Goal: Communication & Community: Answer question/provide support

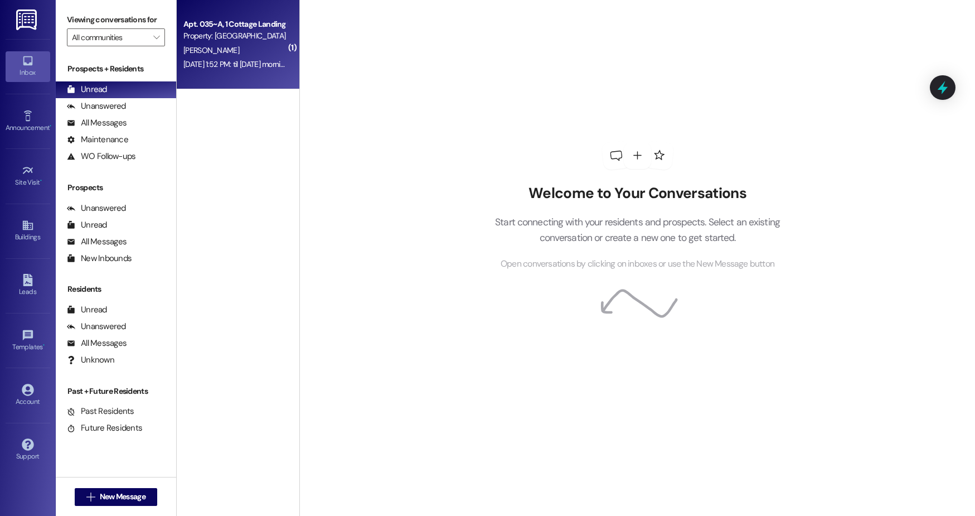
click at [232, 39] on div "Property: [GEOGRAPHIC_DATA] [GEOGRAPHIC_DATA]" at bounding box center [234, 36] width 103 height 12
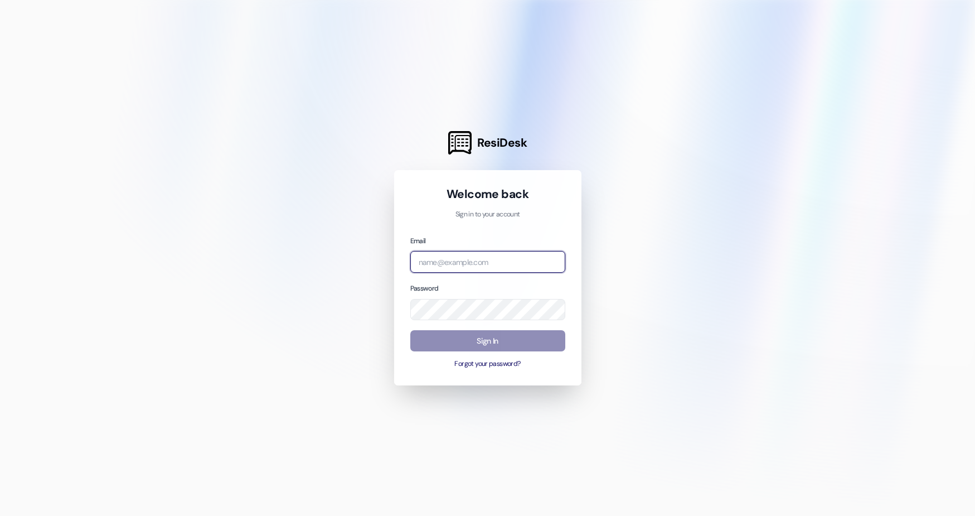
type input "[EMAIL_ADDRESS][DOMAIN_NAME]"
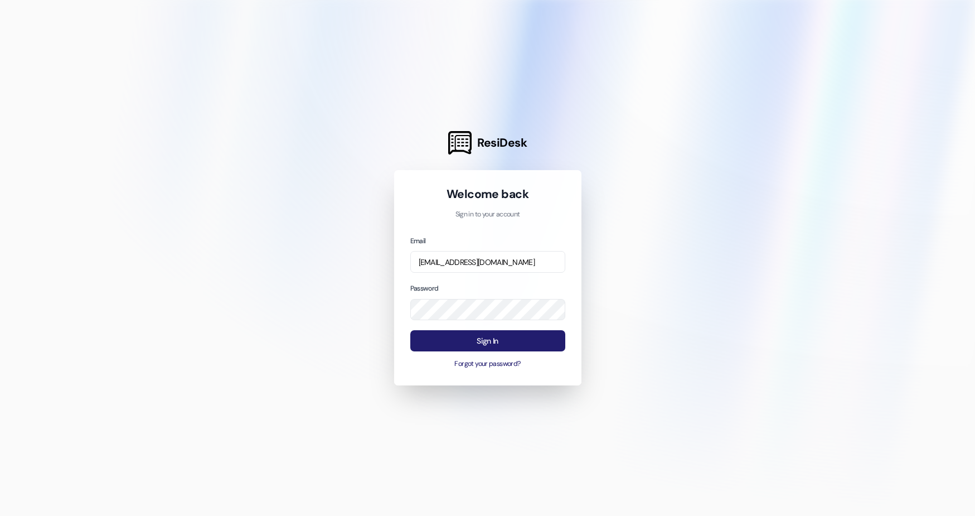
click at [535, 340] on button "Sign In" at bounding box center [487, 341] width 155 height 22
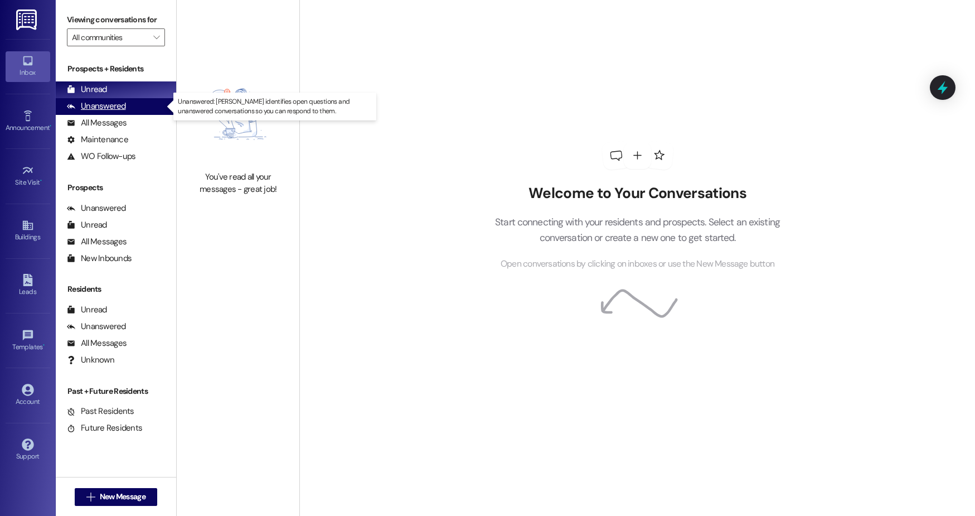
click at [113, 100] on div "Unanswered (0)" at bounding box center [116, 106] width 120 height 17
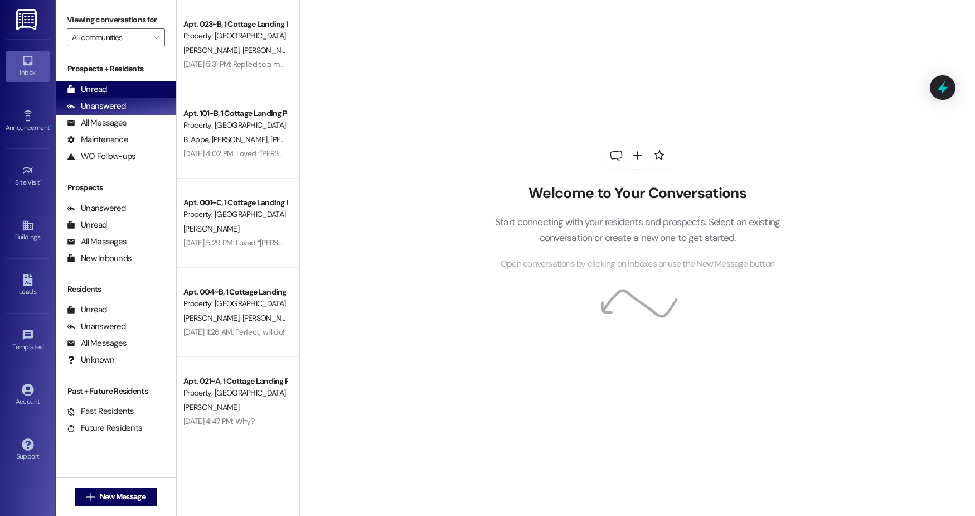
click at [140, 88] on div "Unread (0)" at bounding box center [116, 89] width 120 height 17
